Goal: Book appointment/travel/reservation

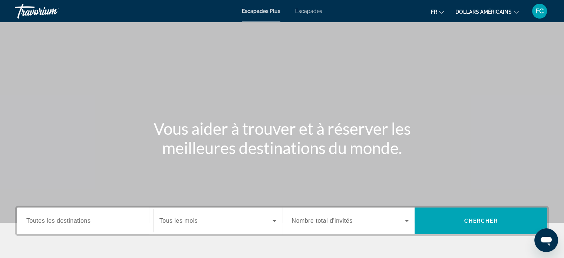
click at [97, 222] on input "Destination Toutes les destinations" at bounding box center [84, 220] width 117 height 9
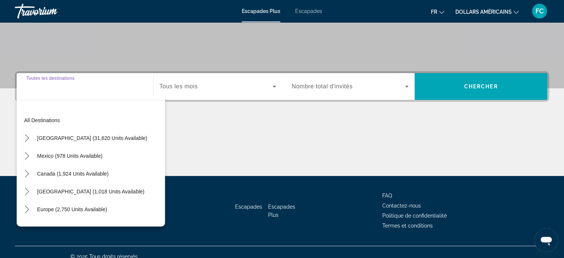
scroll to position [143, 0]
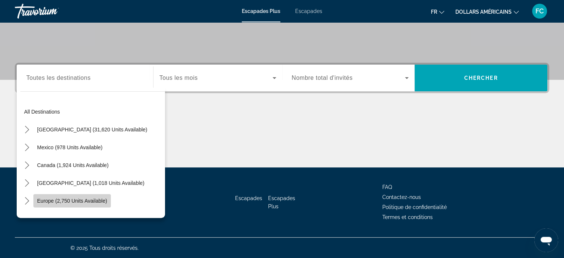
click at [91, 198] on span "Europe (2,750 units available)" at bounding box center [72, 201] width 70 height 6
type input "**********"
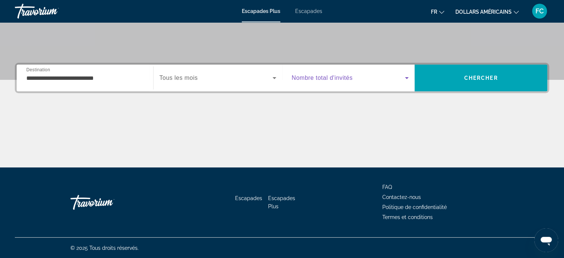
click at [407, 77] on icon "Widget de recherche" at bounding box center [407, 78] width 4 height 2
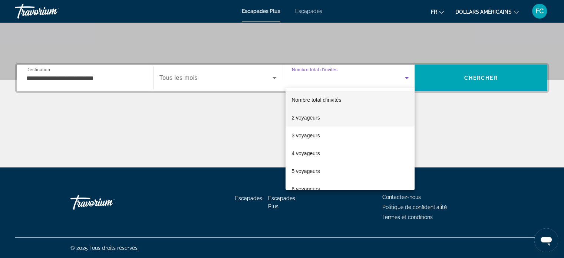
click at [315, 116] on font "2 voyageurs" at bounding box center [305, 118] width 28 height 6
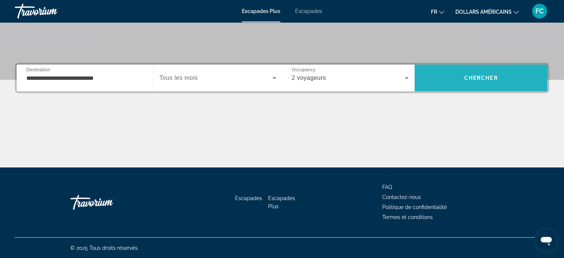
click at [457, 78] on span "Recherche" at bounding box center [480, 78] width 133 height 18
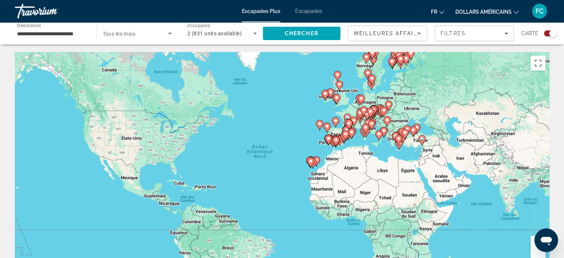
click at [395, 146] on gmp-advanced-marker "Contenu principal" at bounding box center [398, 144] width 7 height 11
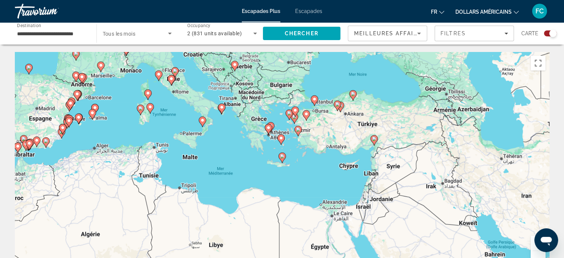
click at [207, 124] on div "Pour activer le glissement avec le clavier, appuyez sur Alt+Entrée. Une fois ce…" at bounding box center [282, 163] width 534 height 222
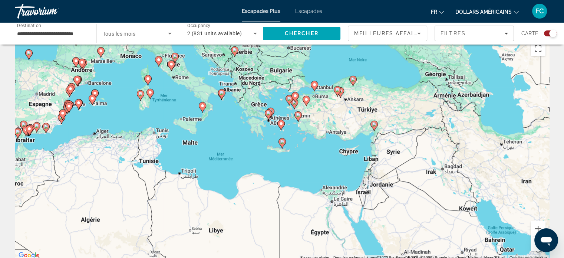
scroll to position [28, 0]
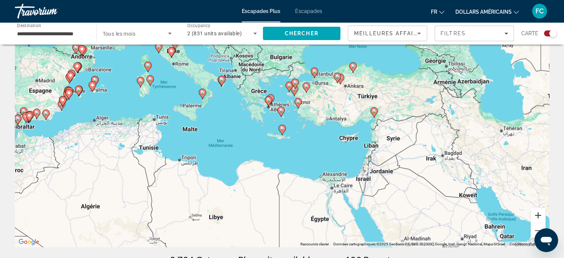
click at [538, 215] on button "Zoom avant" at bounding box center [537, 215] width 15 height 15
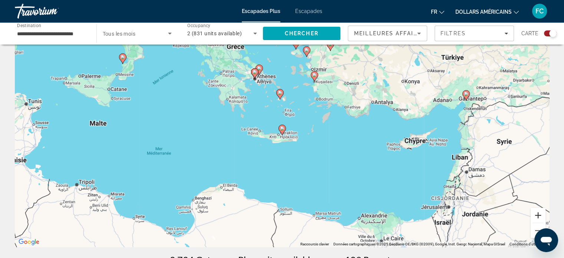
click at [538, 215] on button "Zoom avant" at bounding box center [537, 215] width 15 height 15
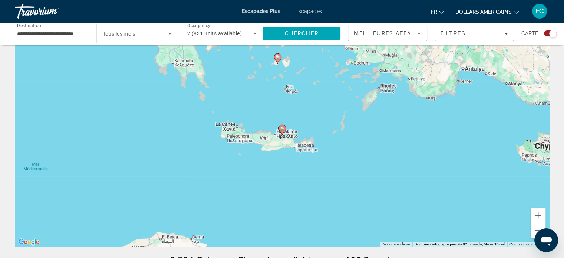
click at [282, 127] on image "Contenu principal" at bounding box center [282, 128] width 4 height 4
type input "**********"
click at [282, 128] on image "Contenu principal" at bounding box center [282, 128] width 4 height 4
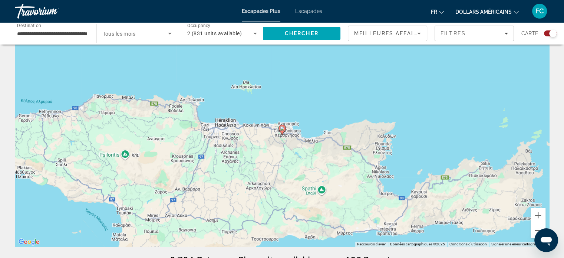
click at [282, 128] on image "Contenu principal" at bounding box center [282, 128] width 4 height 4
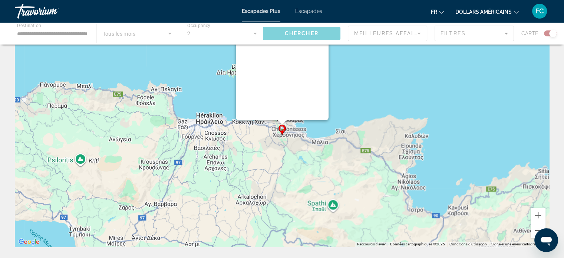
scroll to position [0, 0]
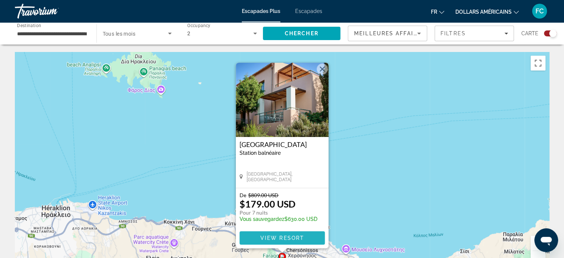
click at [285, 236] on span "View Resort" at bounding box center [282, 238] width 44 height 6
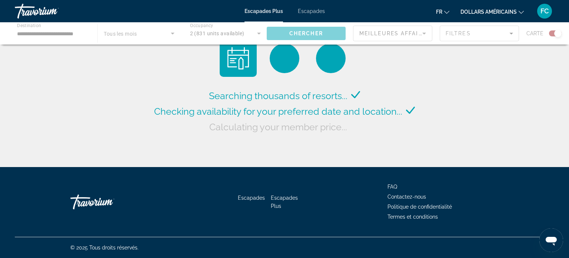
click at [513, 33] on div "Contenu principal" at bounding box center [284, 33] width 569 height 22
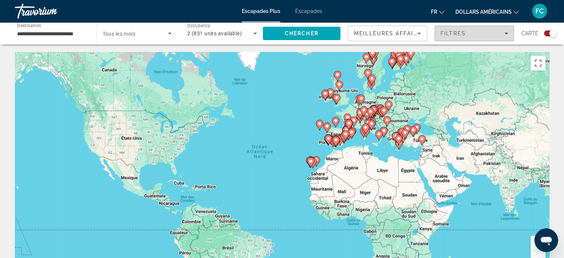
click at [507, 33] on icon "Filters" at bounding box center [506, 34] width 4 height 2
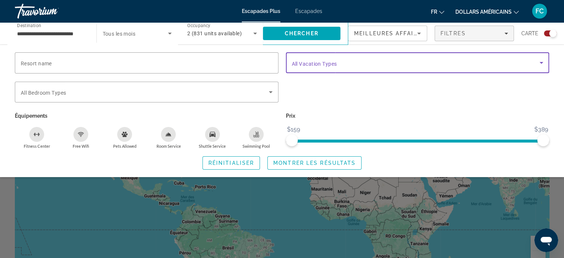
click at [544, 62] on icon "Search widget" at bounding box center [541, 62] width 9 height 9
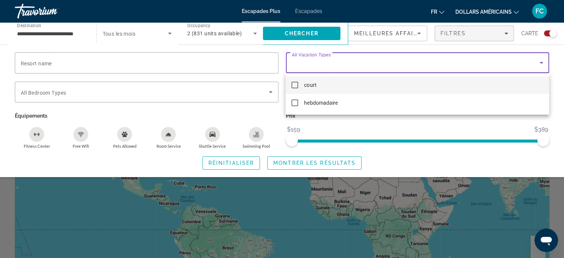
click at [271, 90] on div at bounding box center [282, 129] width 564 height 258
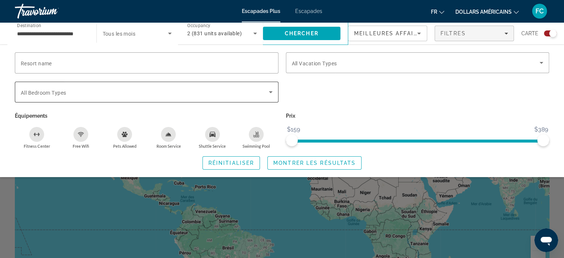
click at [271, 90] on icon "Search widget" at bounding box center [270, 91] width 9 height 9
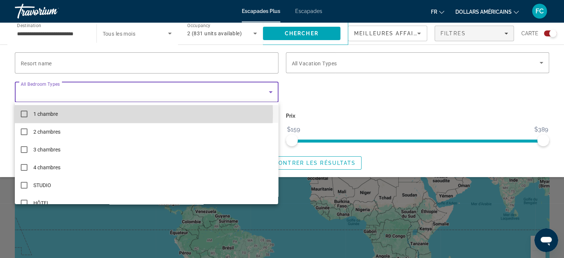
click at [25, 113] on mat-pseudo-checkbox at bounding box center [24, 113] width 7 height 7
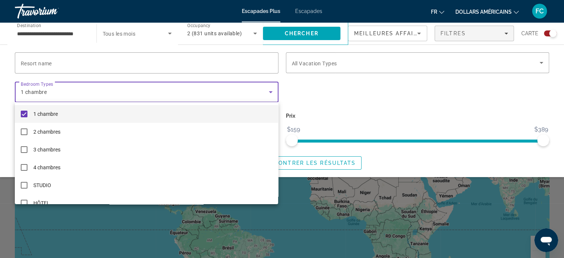
click at [194, 60] on div at bounding box center [282, 129] width 564 height 258
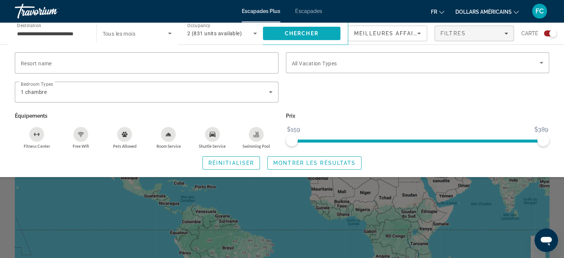
click at [299, 30] on span "Chercher" at bounding box center [302, 33] width 34 height 6
click at [310, 163] on span "Montrer les résultats" at bounding box center [314, 163] width 82 height 6
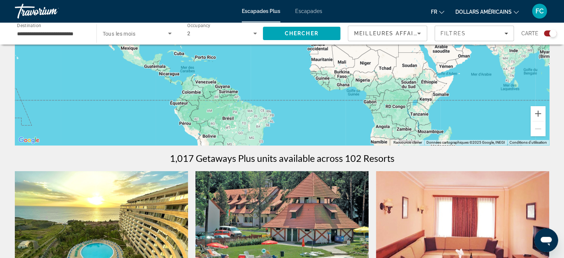
scroll to position [117, 0]
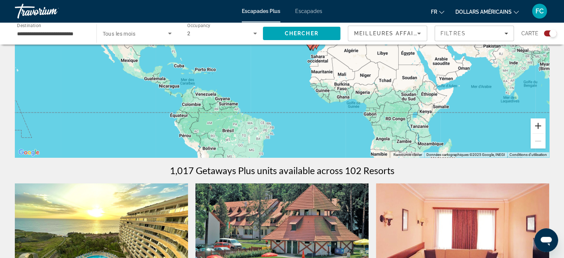
click at [538, 123] on button "Zoom avant" at bounding box center [537, 125] width 15 height 15
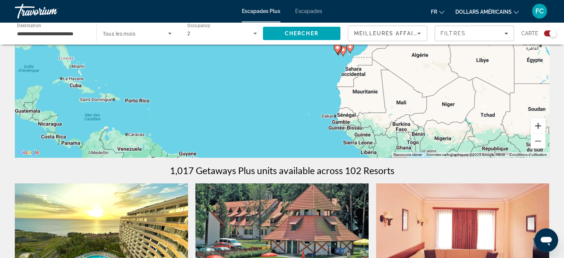
click at [538, 123] on button "Zoom avant" at bounding box center [537, 125] width 15 height 15
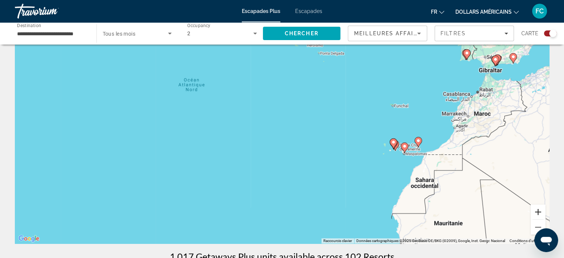
scroll to position [0, 0]
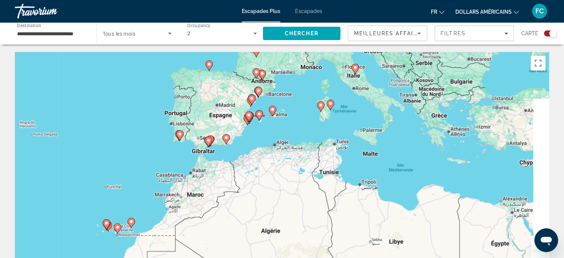
drag, startPoint x: 485, startPoint y: 130, endPoint x: 180, endPoint y: 187, distance: 310.6
click at [180, 187] on div "Pour activer le glissement avec le clavier, appuyez sur Alt+Entrée. Une fois ce…" at bounding box center [282, 163] width 534 height 222
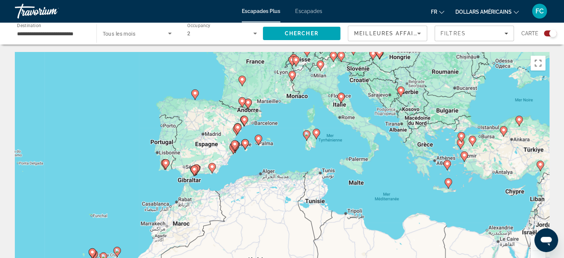
drag, startPoint x: 477, startPoint y: 186, endPoint x: 480, endPoint y: 209, distance: 22.5
click at [480, 209] on div "Pour activer le glissement avec le clavier, appuyez sur Alt+Entrée. Une fois ce…" at bounding box center [282, 163] width 534 height 222
click at [448, 182] on image "Contenu principal" at bounding box center [448, 181] width 4 height 4
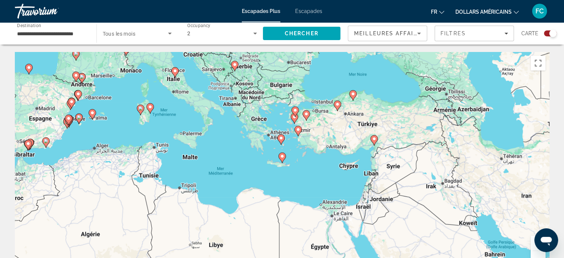
click at [282, 155] on image "Contenu principal" at bounding box center [282, 156] width 4 height 4
type input "**********"
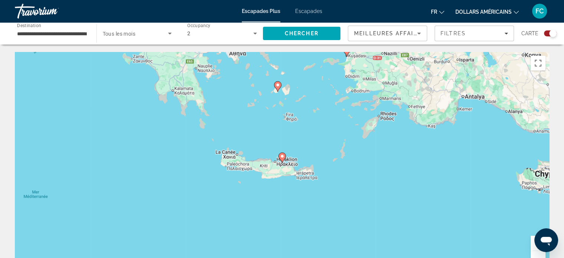
click at [283, 157] on image "Contenu principal" at bounding box center [282, 156] width 4 height 4
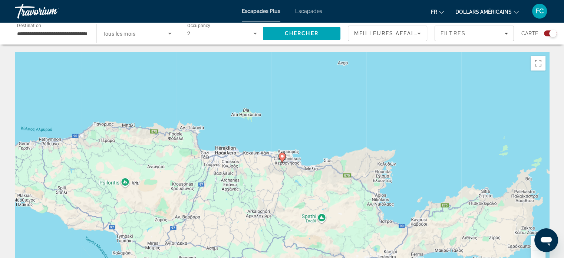
click at [282, 155] on image "Contenu principal" at bounding box center [282, 156] width 4 height 4
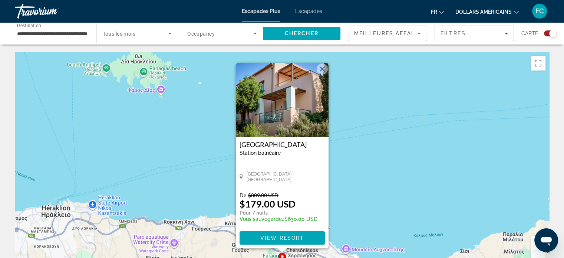
click at [370, 150] on div "Pour activer le glissement avec le clavier, appuyez sur Alt+Entrée. Une fois ce…" at bounding box center [282, 163] width 534 height 222
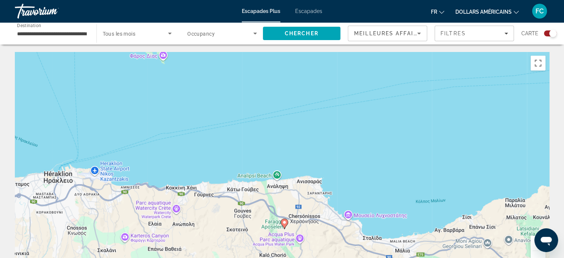
drag, startPoint x: 294, startPoint y: 219, endPoint x: 296, endPoint y: 183, distance: 35.3
click at [296, 183] on div "Pour activer le glissement avec le clavier, appuyez sur Alt+Entrée. Une fois ce…" at bounding box center [282, 163] width 534 height 222
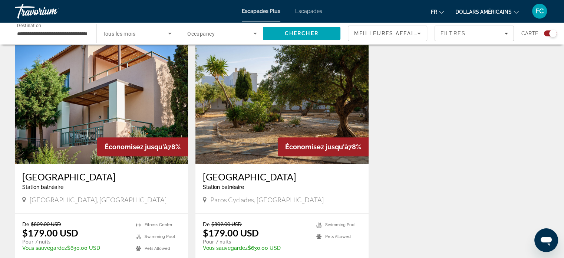
scroll to position [259, 0]
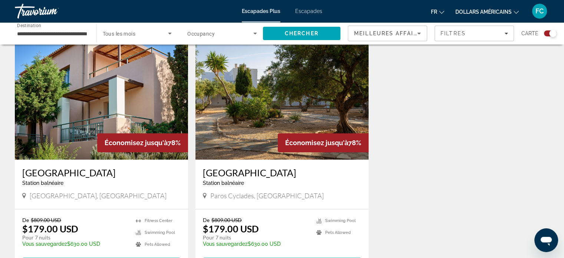
click at [303, 105] on img "Contenu principal" at bounding box center [281, 100] width 173 height 119
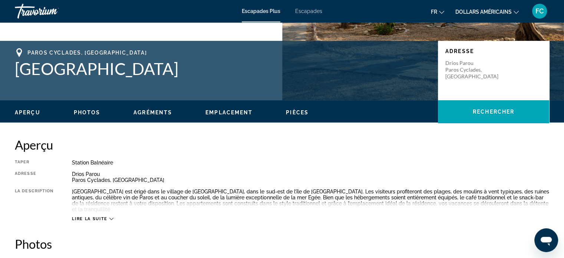
scroll to position [148, 0]
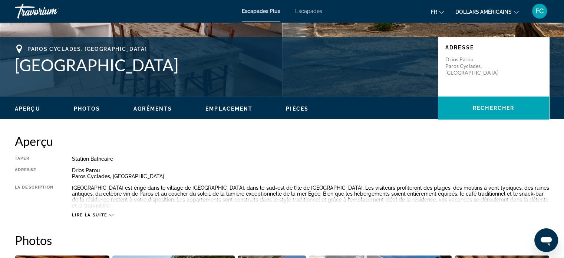
click at [110, 213] on icon "Contenu principal" at bounding box center [111, 215] width 4 height 4
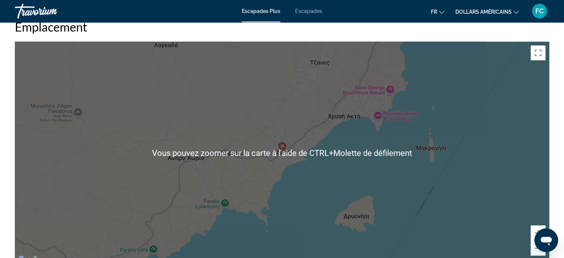
scroll to position [1056, 0]
click at [315, 153] on div "Pour activer le glissement avec le clavier, appuyez sur Alt+Entrée. Une fois ce…" at bounding box center [282, 152] width 534 height 222
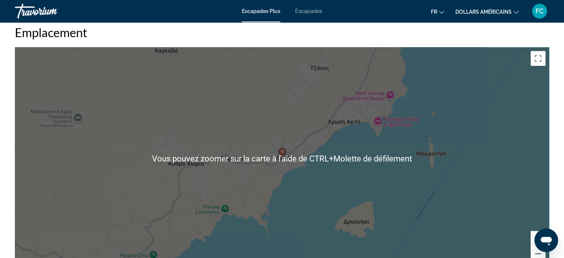
scroll to position [1158, 0]
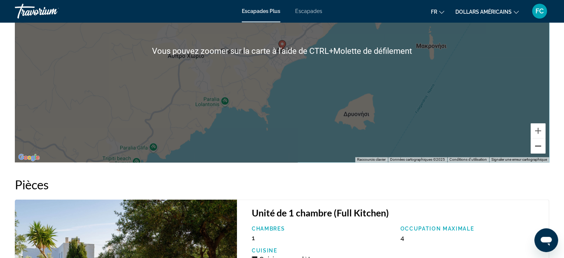
click at [539, 138] on button "Zoom arrière" at bounding box center [537, 145] width 15 height 15
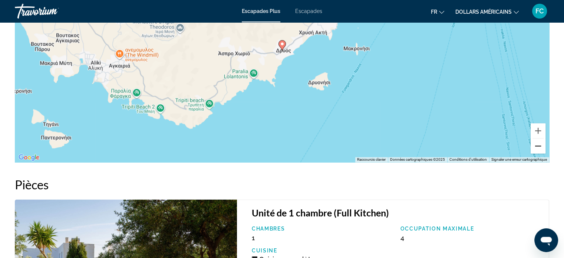
click at [537, 138] on button "Zoom arrière" at bounding box center [537, 145] width 15 height 15
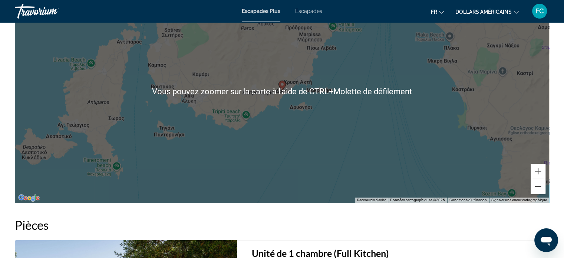
scroll to position [1121, 0]
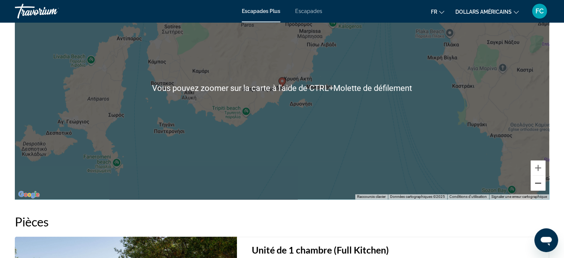
click at [537, 175] on button "Zoom arrière" at bounding box center [537, 182] width 15 height 15
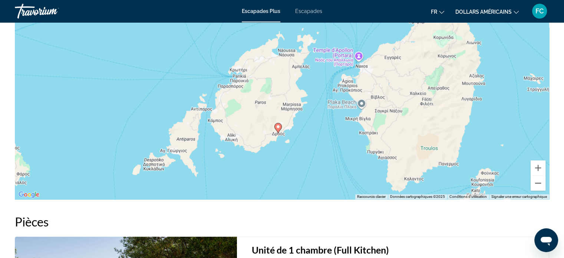
drag, startPoint x: 382, startPoint y: 155, endPoint x: 378, endPoint y: 200, distance: 45.1
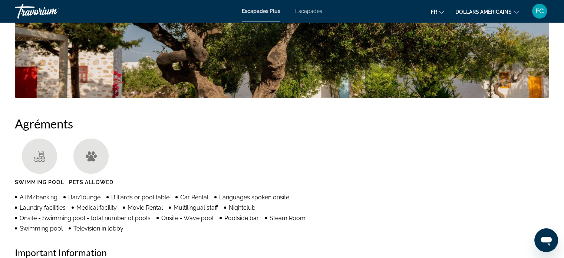
scroll to position [380, 0]
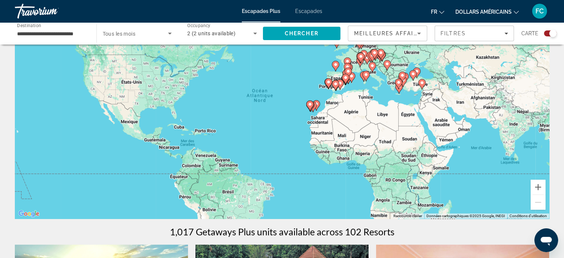
scroll to position [83, 0]
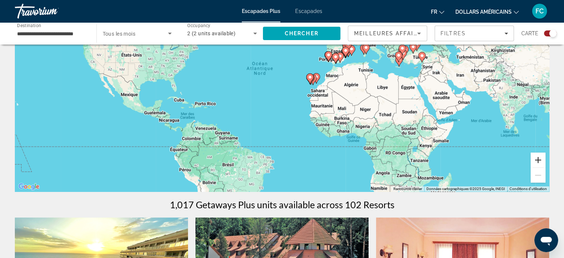
click at [541, 158] on button "Zoom avant" at bounding box center [537, 159] width 15 height 15
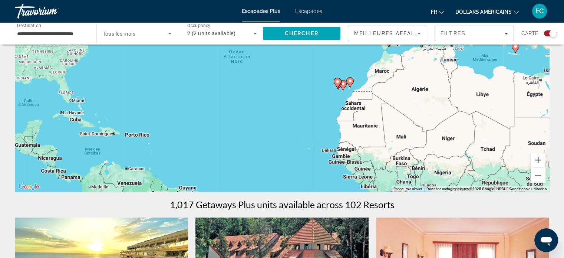
click at [541, 158] on button "Zoom avant" at bounding box center [537, 159] width 15 height 15
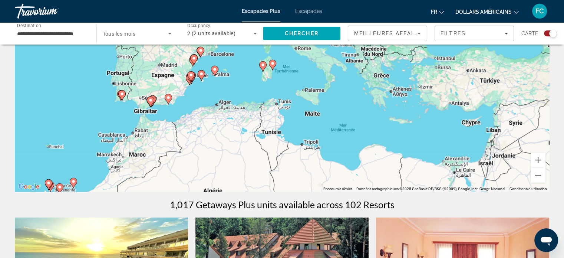
drag, startPoint x: 468, startPoint y: 134, endPoint x: 122, endPoint y: 226, distance: 358.0
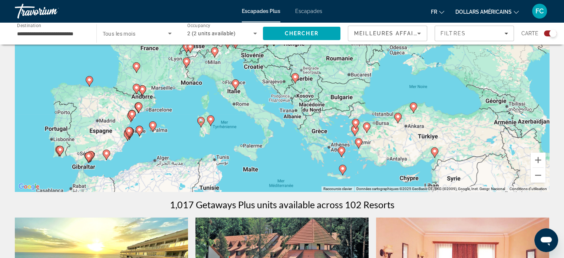
drag, startPoint x: 258, startPoint y: 143, endPoint x: 195, endPoint y: 198, distance: 83.7
click at [211, 118] on image "Contenu principal" at bounding box center [210, 119] width 4 height 4
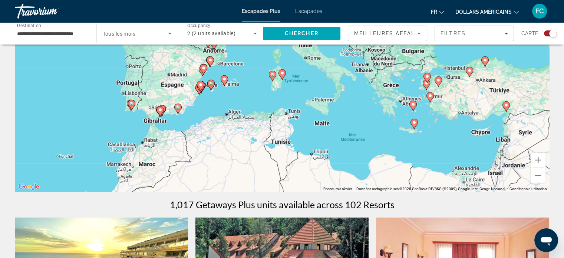
click at [282, 72] on image "Contenu principal" at bounding box center [282, 73] width 4 height 4
type input "**********"
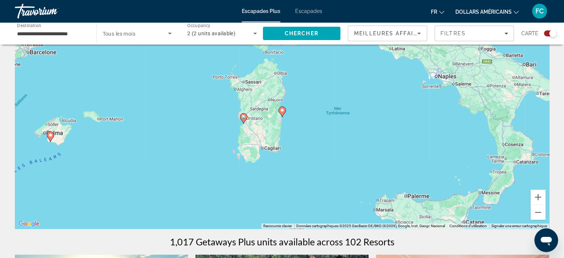
scroll to position [37, 0]
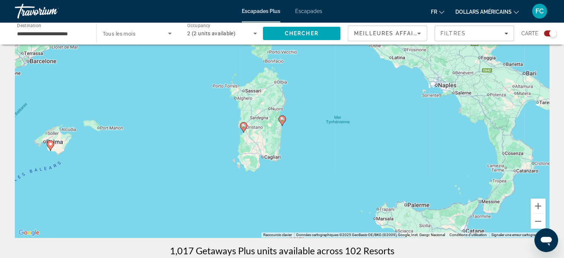
click at [282, 118] on image "Contenu principal" at bounding box center [282, 119] width 4 height 4
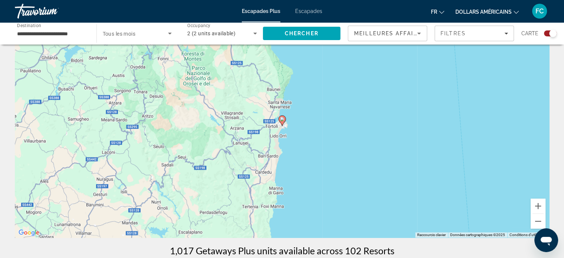
click at [282, 118] on image "Contenu principal" at bounding box center [282, 119] width 4 height 4
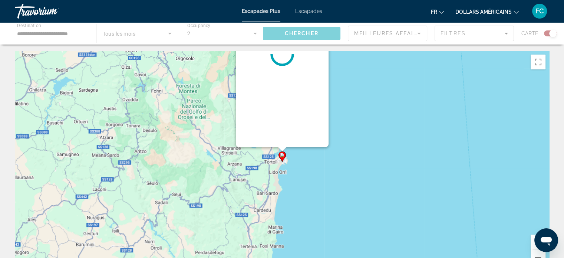
scroll to position [0, 0]
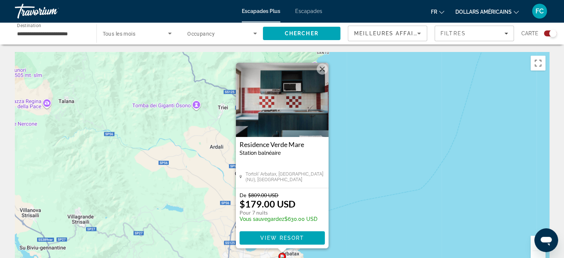
click at [297, 240] on span "View Resort" at bounding box center [282, 238] width 44 height 6
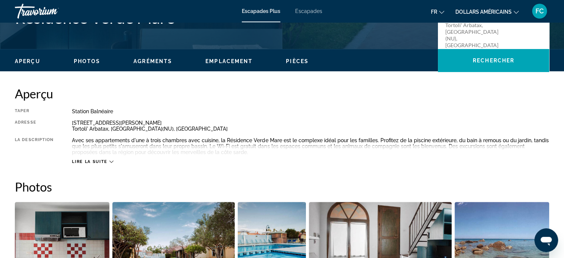
scroll to position [204, 0]
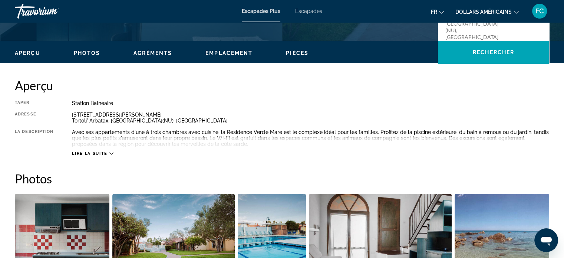
click at [110, 152] on icon "Contenu principal" at bounding box center [111, 153] width 4 height 4
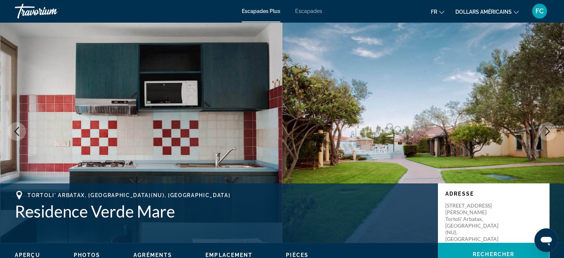
scroll to position [0, 0]
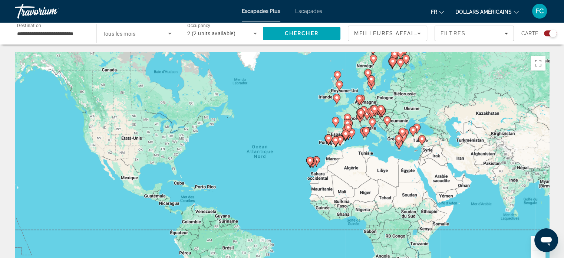
drag, startPoint x: 264, startPoint y: 74, endPoint x: 506, endPoint y: 129, distance: 248.0
click at [272, 76] on div "Pour activer le glissement avec le clavier, appuyez sur Alt+Entrée. Une fois ce…" at bounding box center [282, 163] width 534 height 222
